Goal: Information Seeking & Learning: Check status

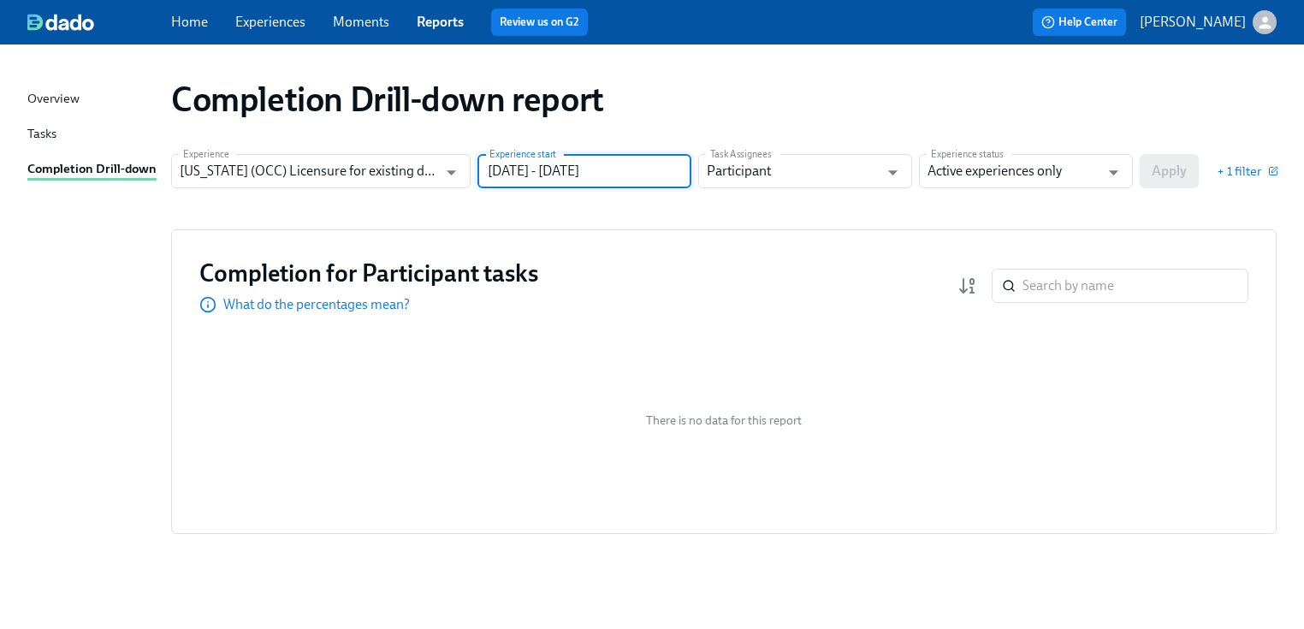
click at [640, 168] on input "[DATE] - [DATE]" at bounding box center [585, 171] width 214 height 34
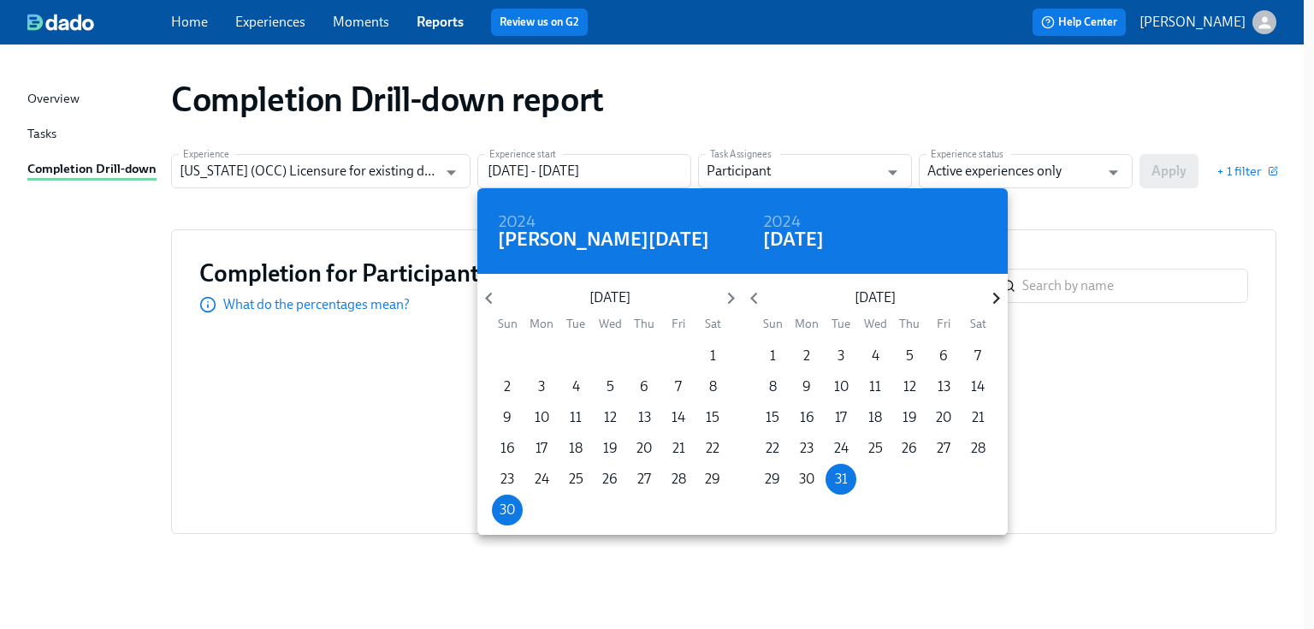
click at [989, 298] on icon "button" at bounding box center [996, 298] width 23 height 23
click at [986, 293] on icon "button" at bounding box center [996, 298] width 23 height 23
click at [985, 291] on icon "button" at bounding box center [996, 298] width 23 height 23
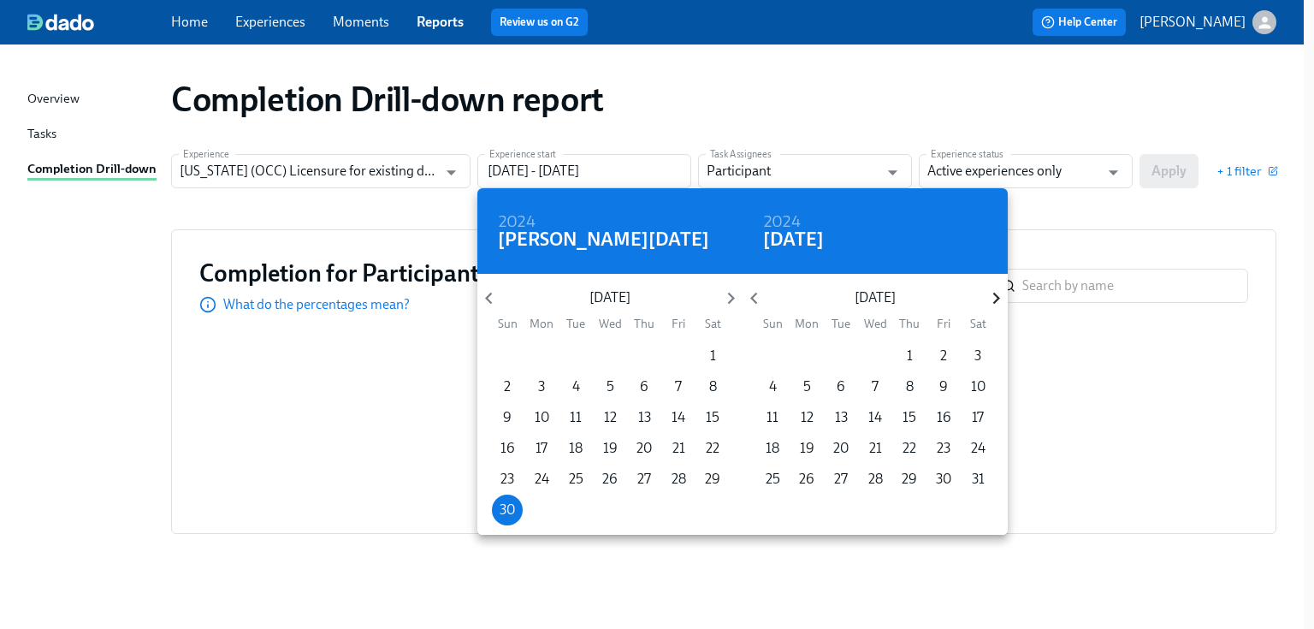
click at [985, 291] on icon "button" at bounding box center [996, 298] width 23 height 23
drag, startPoint x: 907, startPoint y: 476, endPoint x: 910, endPoint y: 467, distance: 8.9
click at [904, 478] on p "31" at bounding box center [910, 479] width 13 height 19
type input "[DATE] - [DATE]"
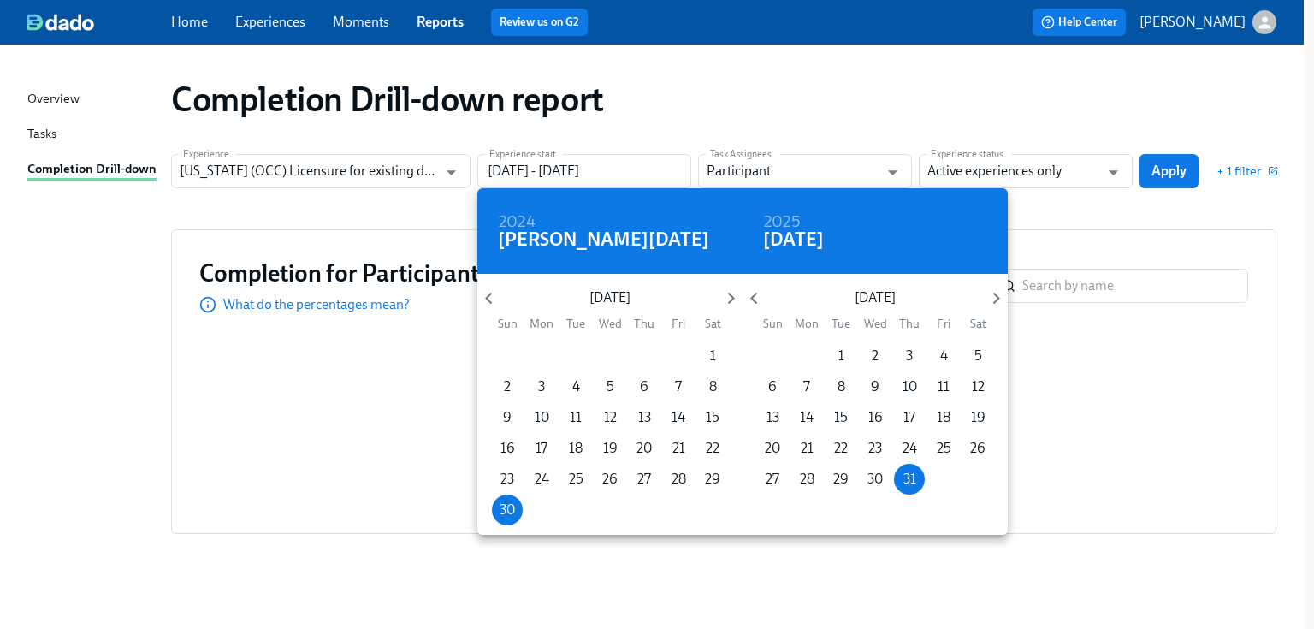
click at [1180, 214] on div at bounding box center [657, 314] width 1314 height 629
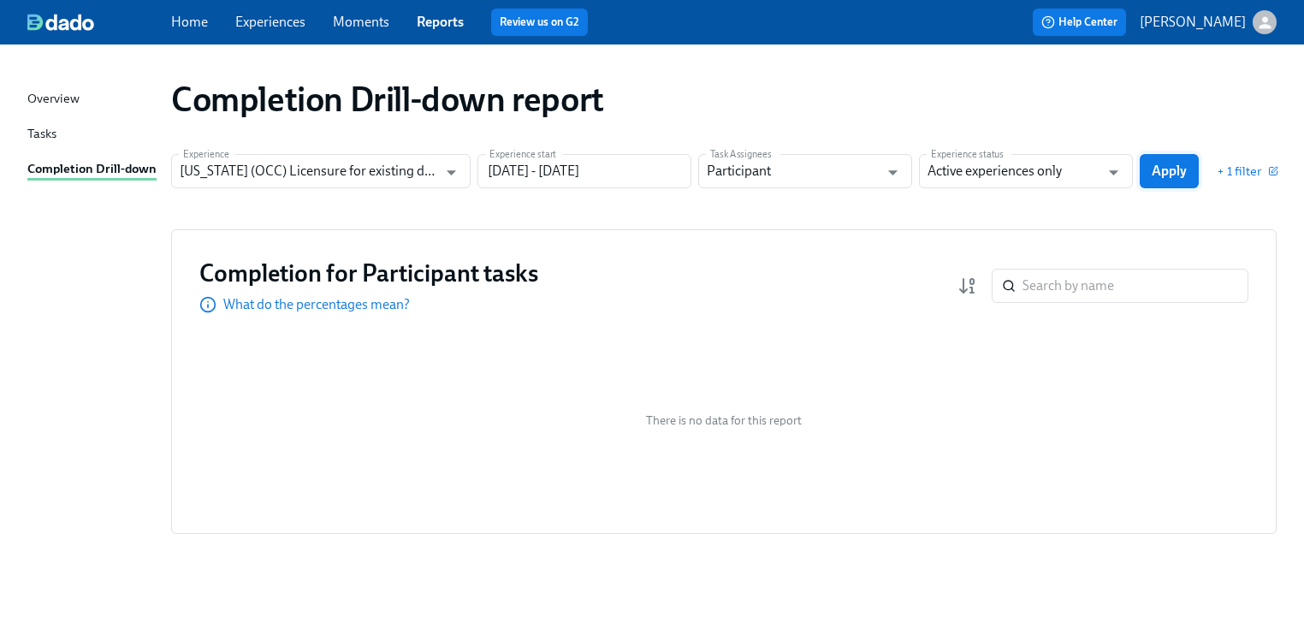
click at [1176, 164] on span "Apply" at bounding box center [1169, 171] width 35 height 17
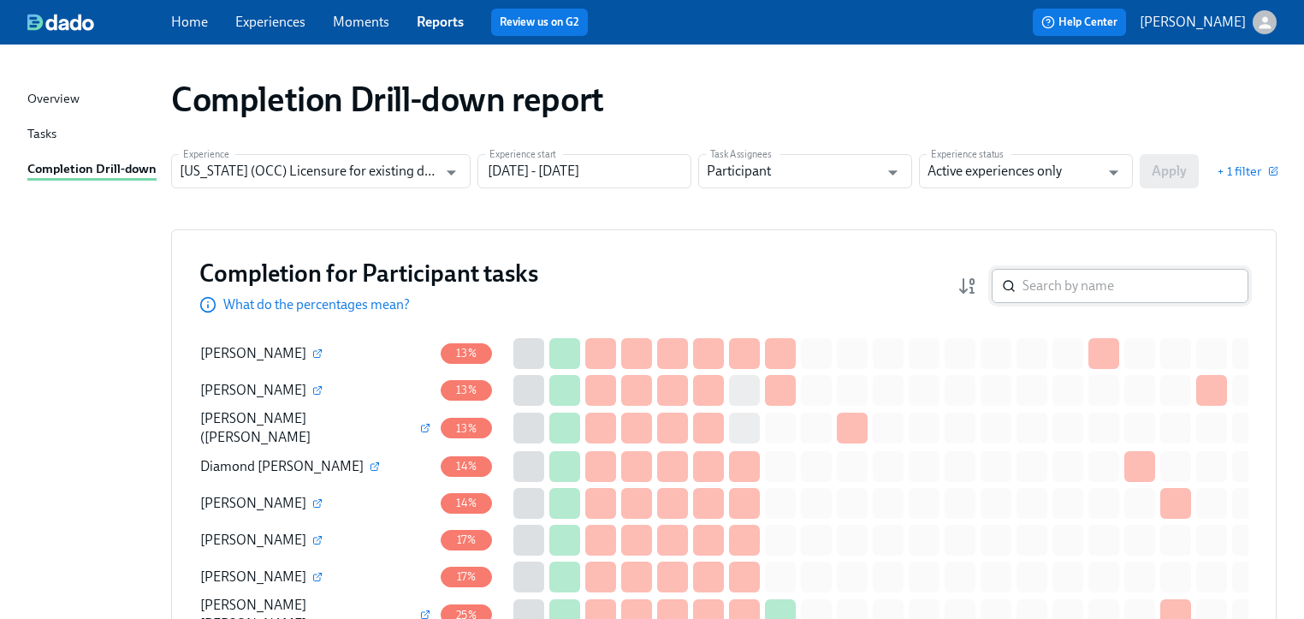
click at [1058, 288] on input "search" at bounding box center [1136, 286] width 226 height 34
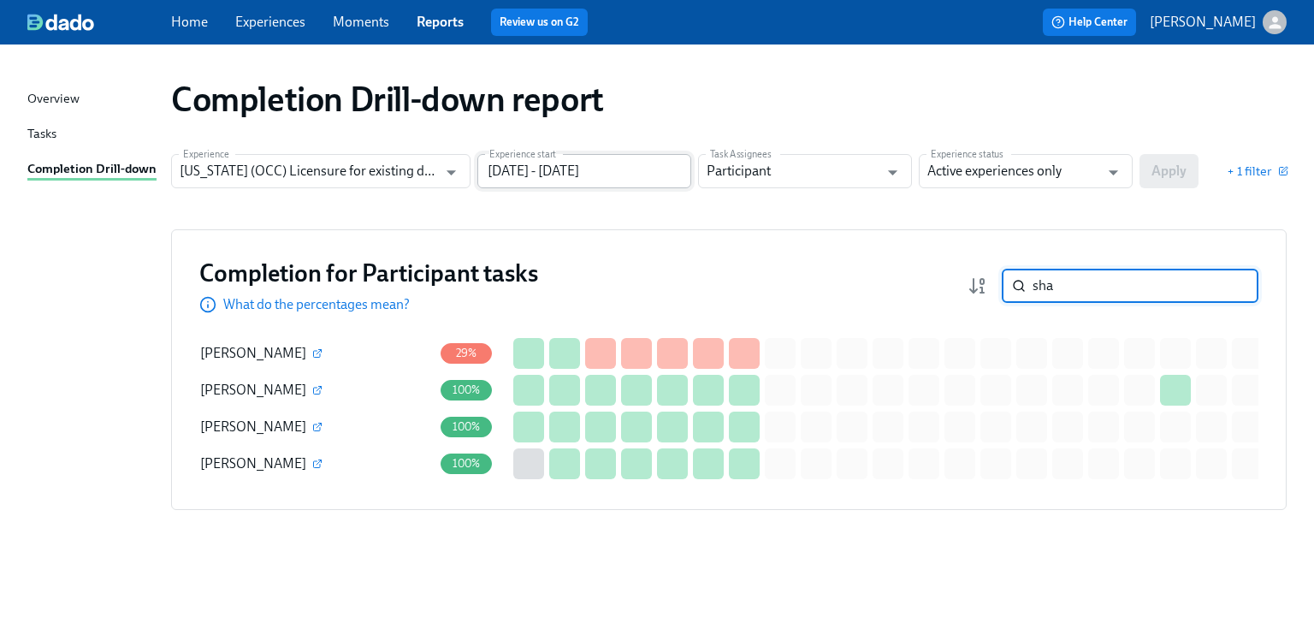
type input "sha"
click at [667, 171] on input "[DATE] - [DATE]" at bounding box center [585, 171] width 214 height 34
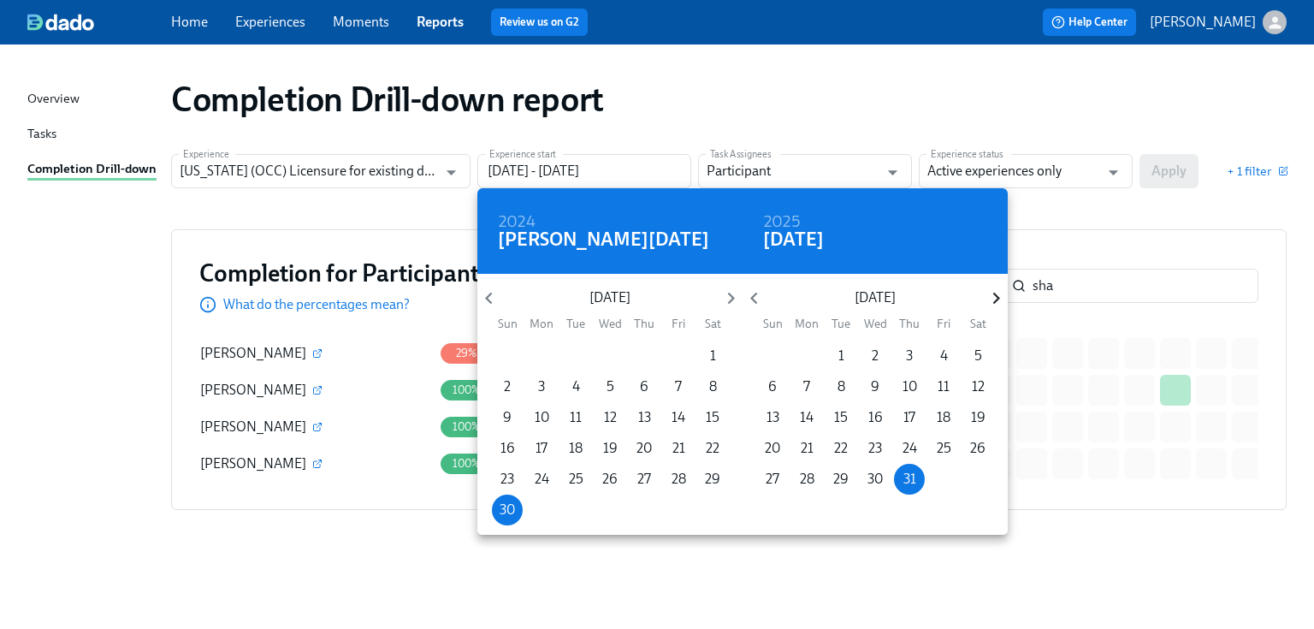
click at [997, 298] on icon "button" at bounding box center [996, 299] width 7 height 12
click at [773, 507] on p "31" at bounding box center [773, 510] width 13 height 19
type input "[DATE] - [DATE]"
click at [1168, 172] on div at bounding box center [657, 314] width 1314 height 629
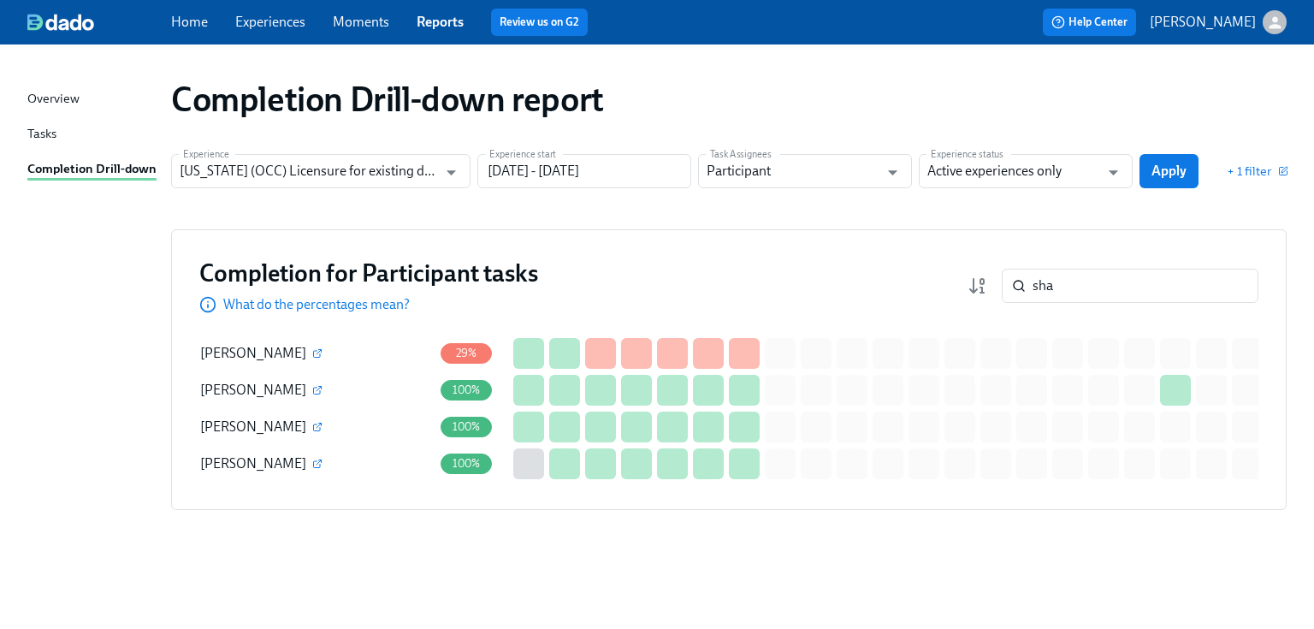
click at [1168, 172] on div "2024 [PERSON_NAME] [DATE] Mon Tue Wed Thu Fri Sat 26 27 28 29 30 31 1 2 3 4 5 6…" at bounding box center [657, 314] width 1314 height 629
click at [1168, 172] on span "Apply" at bounding box center [1169, 171] width 35 height 17
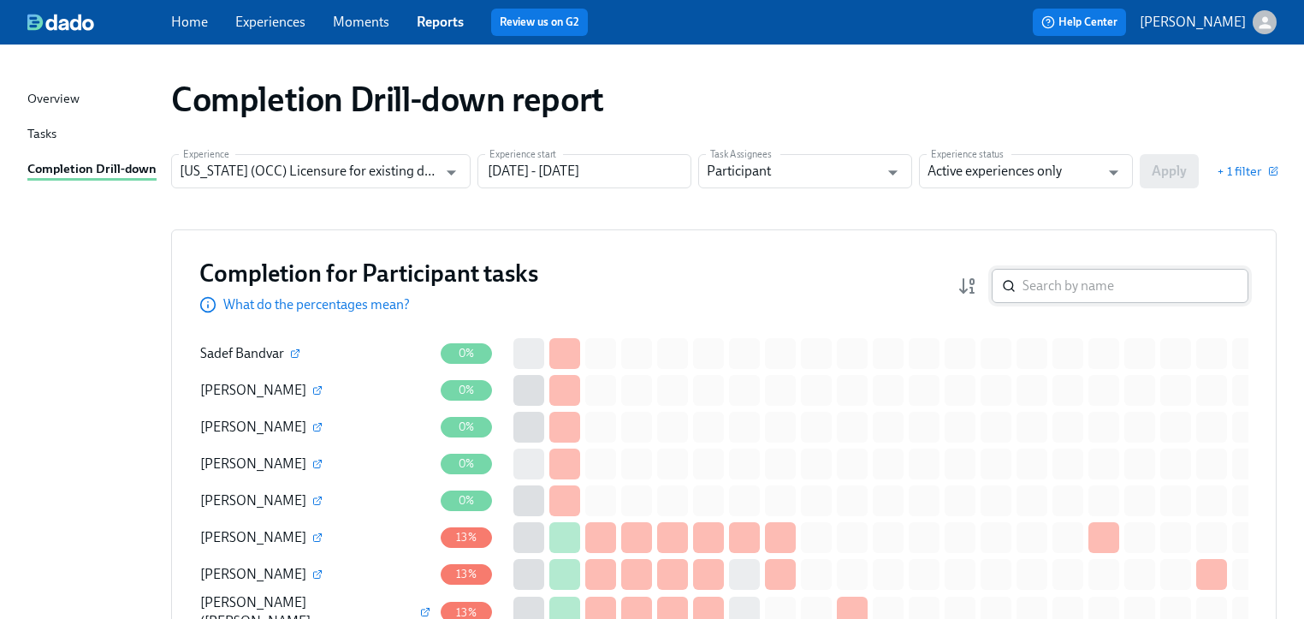
click at [1068, 289] on input "search" at bounding box center [1136, 286] width 226 height 34
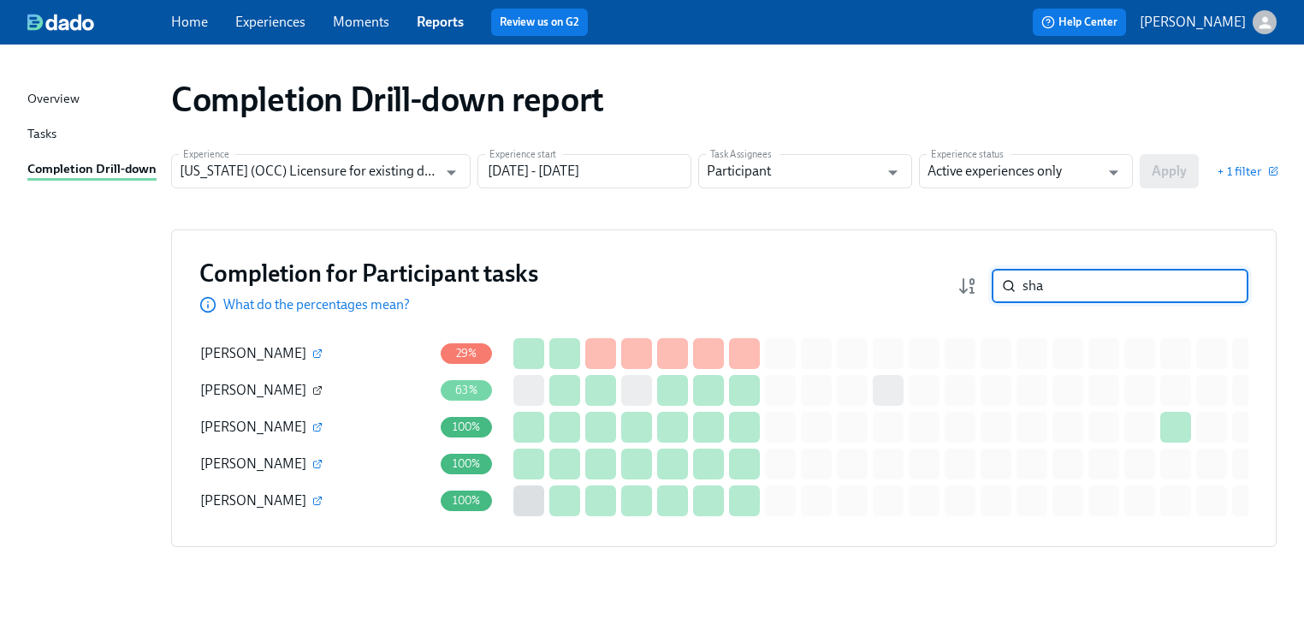
type input "sha"
click at [317, 387] on icon "button" at bounding box center [319, 388] width 5 height 5
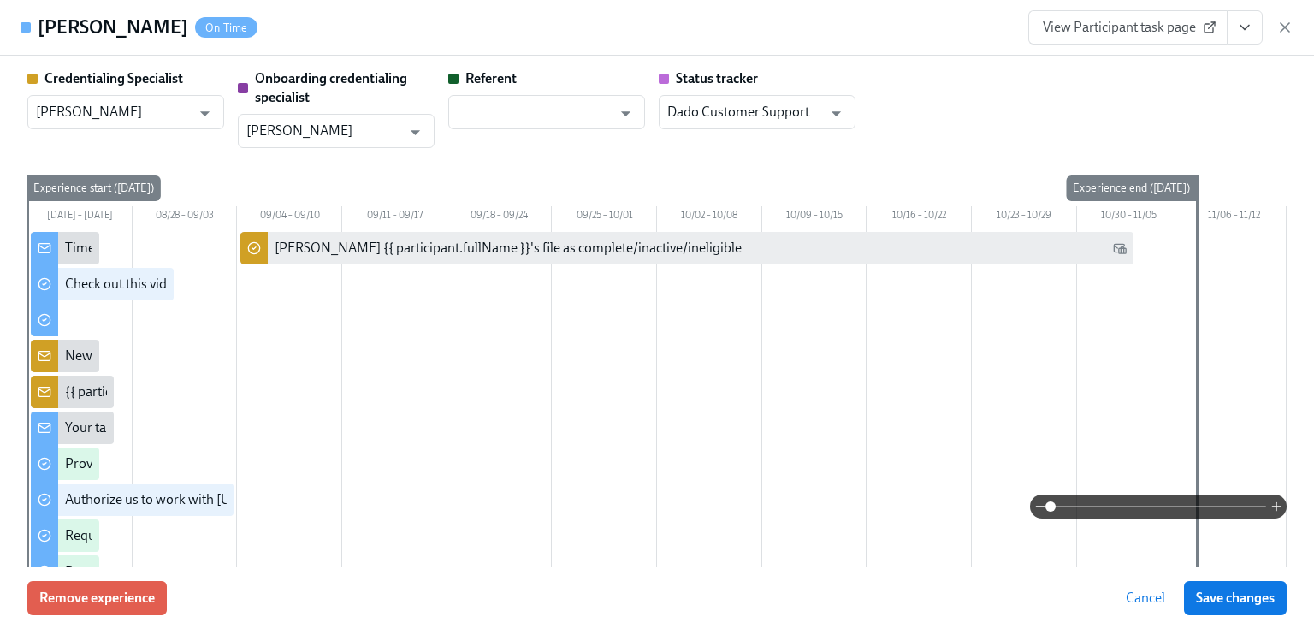
click at [1126, 26] on span "View Participant task page" at bounding box center [1128, 27] width 170 height 17
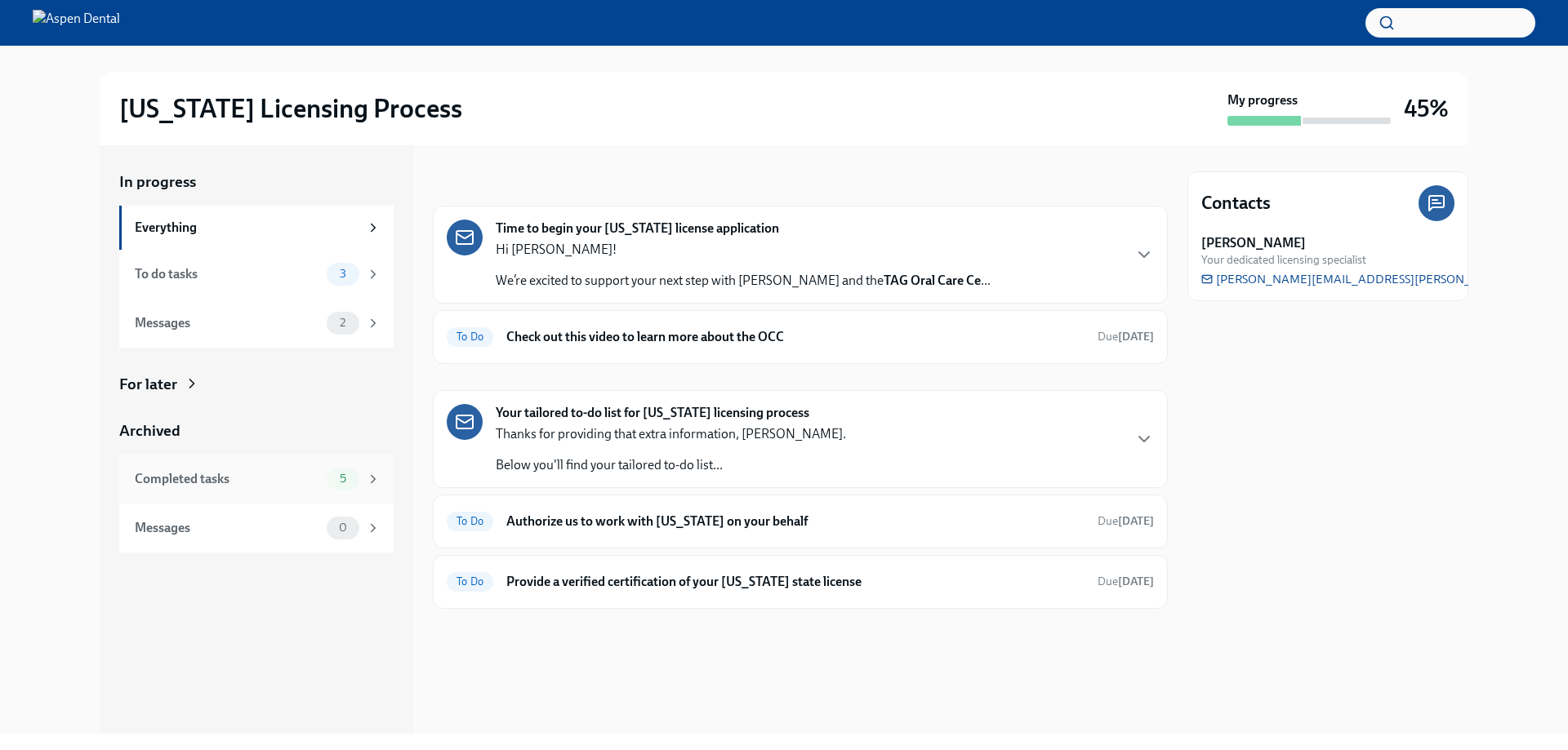
click at [198, 490] on div "Completed tasks 5" at bounding box center [258, 479] width 246 height 23
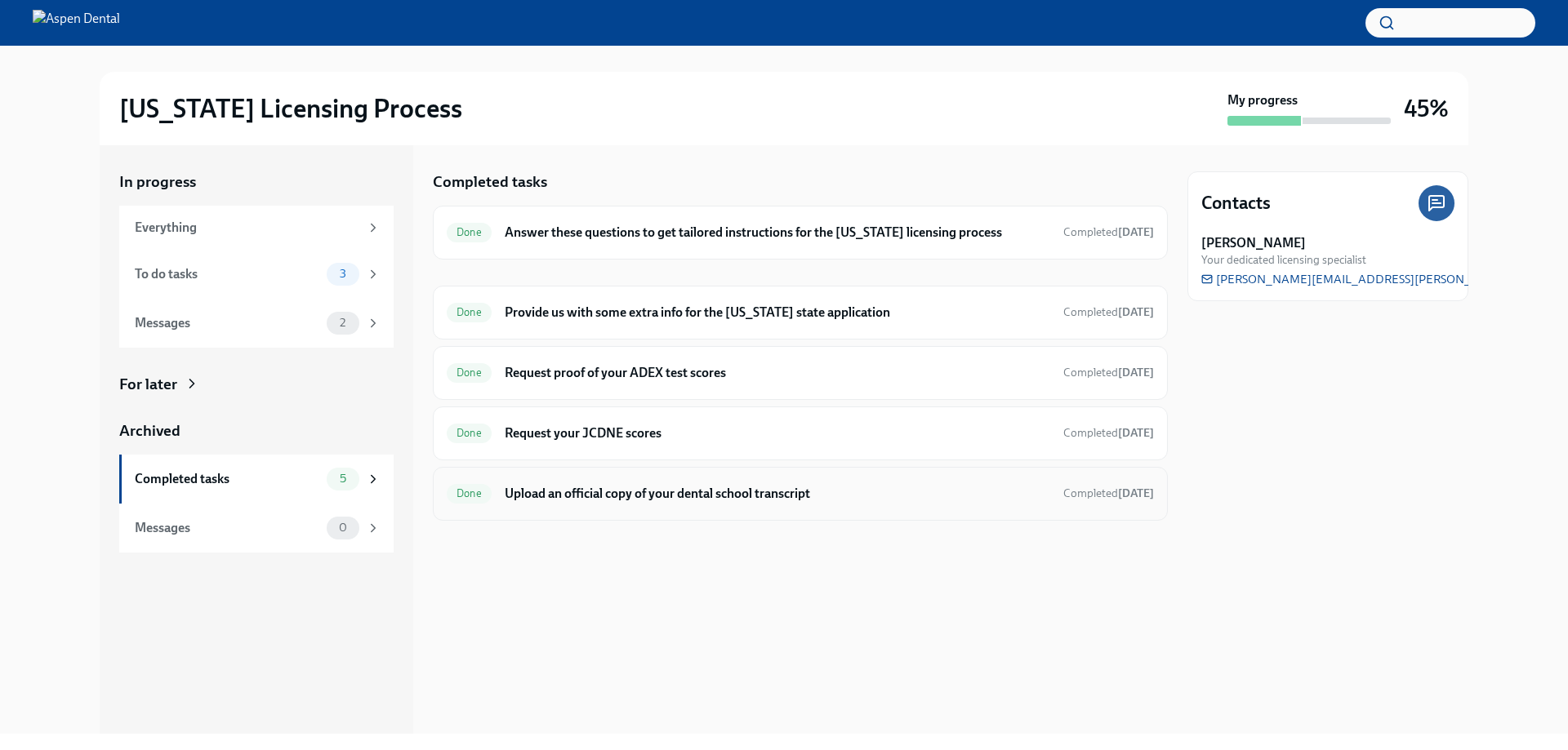
click at [581, 490] on h6 "Upload an official copy of your dental school transcript" at bounding box center [778, 493] width 546 height 18
